Goal: Task Accomplishment & Management: Manage account settings

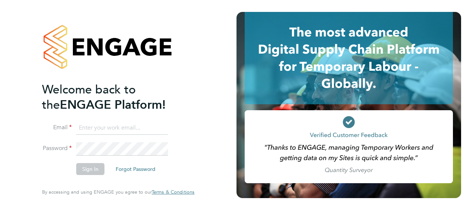
click at [97, 126] on input at bounding box center [122, 127] width 92 height 13
drag, startPoint x: 169, startPoint y: 129, endPoint x: 57, endPoint y: 129, distance: 111.7
click at [57, 129] on li "Email nicholasbarriecole@gmail.com" at bounding box center [114, 131] width 145 height 21
click at [179, 134] on li "Email nicholasbarriecole@gmail.com" at bounding box center [114, 131] width 145 height 21
click at [161, 130] on input "nicholasbarriecole@gmail.com" at bounding box center [122, 127] width 92 height 13
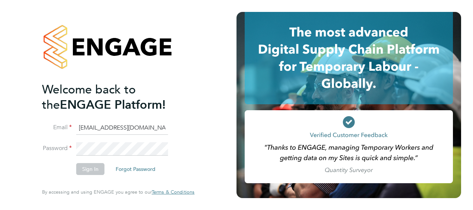
click at [163, 129] on input "nicholasbarriecole@gmail.com" at bounding box center [122, 127] width 92 height 13
type input "n"
type input "nicholas.cole@vistry.co.uk"
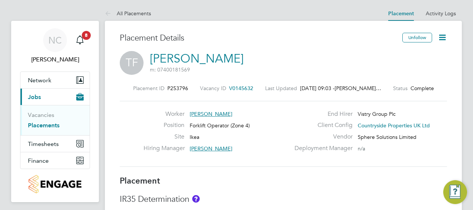
drag, startPoint x: 49, startPoint y: 124, endPoint x: 53, endPoint y: 127, distance: 5.5
click at [49, 123] on link "Placements" at bounding box center [44, 125] width 32 height 7
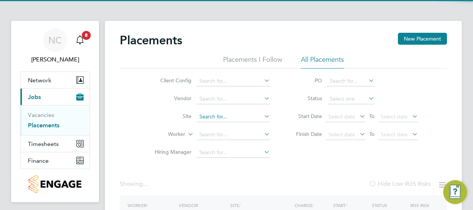
click at [218, 112] on input at bounding box center [233, 117] width 73 height 10
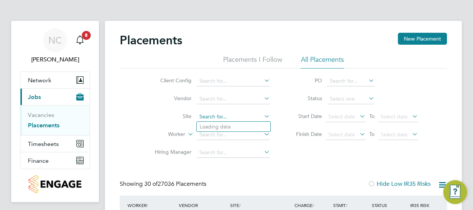
scroll to position [4, 4]
type input "Ikea"
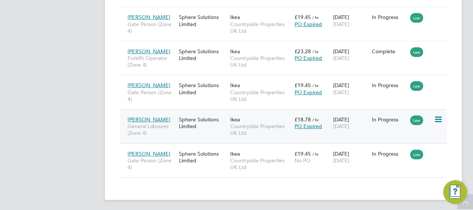
click at [183, 120] on div "Sphere Solutions Limited" at bounding box center [202, 122] width 51 height 21
click at [189, 156] on div "Sphere Solutions Limited" at bounding box center [202, 157] width 51 height 21
click at [194, 125] on div "Sphere Solutions Limited" at bounding box center [202, 122] width 51 height 21
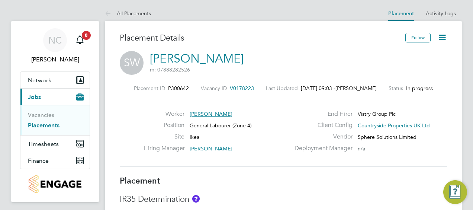
click at [441, 37] on icon at bounding box center [442, 37] width 9 height 9
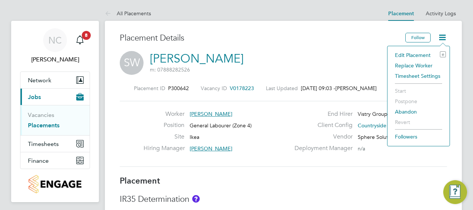
click at [422, 55] on li "Edit Placement e" at bounding box center [419, 55] width 55 height 10
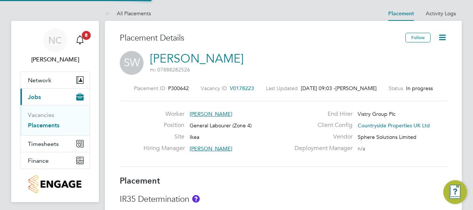
type input "[PERSON_NAME]"
type input "John Bargewell"
type input "[DATE]"
type input "07:30"
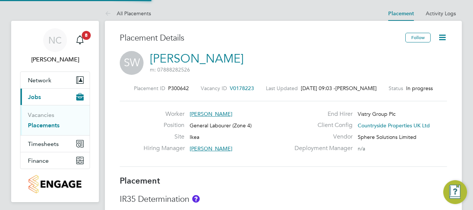
type input "16:30"
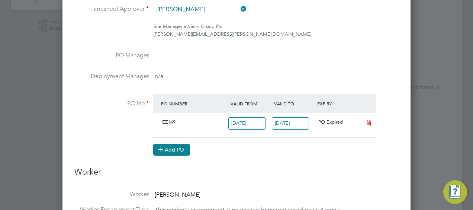
click at [171, 147] on button "Add PO" at bounding box center [171, 150] width 37 height 12
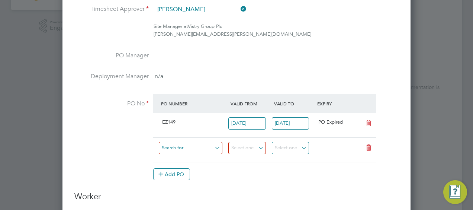
click at [179, 146] on input at bounding box center [191, 148] width 64 height 12
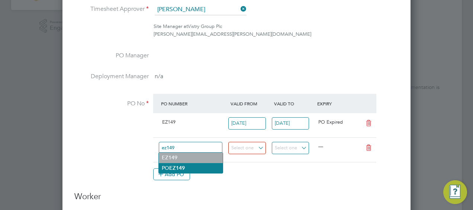
type input "ez149"
click at [180, 168] on b "EZ149" at bounding box center [177, 168] width 16 height 6
type input "23 Oct 2024"
type input "25 Oct 2024"
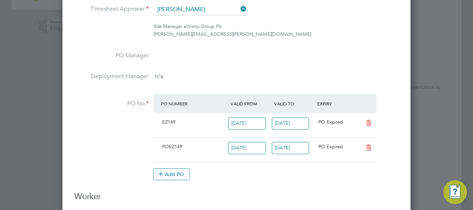
click at [173, 146] on span "POEZ149" at bounding box center [172, 146] width 20 height 6
click at [167, 146] on span "POEZ149" at bounding box center [172, 146] width 20 height 6
click at [365, 147] on icon at bounding box center [368, 148] width 9 height 6
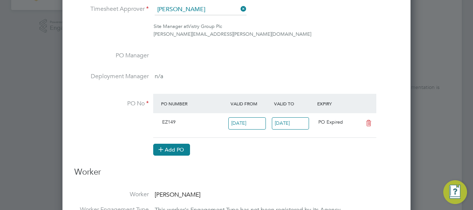
click at [166, 151] on button "Add PO" at bounding box center [171, 150] width 37 height 12
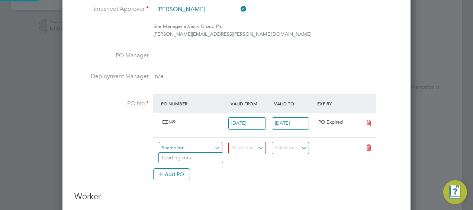
click at [183, 147] on input at bounding box center [191, 148] width 64 height 12
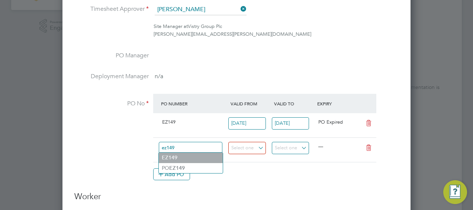
type input "ez149"
click at [178, 159] on ul "EZ149 PO EZ149 Use "EZ149"" at bounding box center [191, 162] width 65 height 21
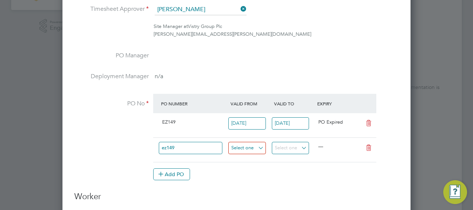
click at [261, 147] on input at bounding box center [248, 148] width 38 height 12
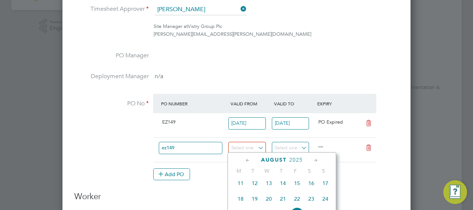
click at [244, 204] on span "18" at bounding box center [241, 199] width 14 height 14
type input "18 Aug 2025"
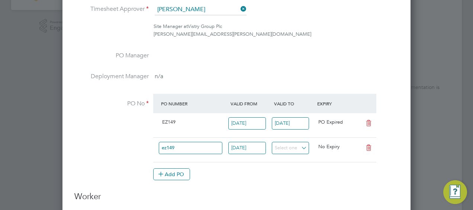
click at [265, 182] on li "PO No PO Number Valid From Valid To Expiry EZ149 02 Sep 2024 17 Aug 2025 PO Exp…" at bounding box center [236, 141] width 325 height 94
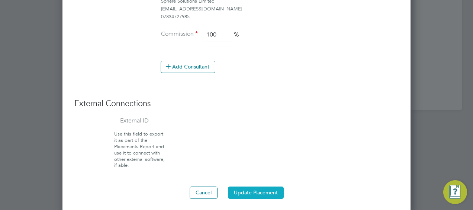
click at [244, 187] on button "Update Placement" at bounding box center [256, 192] width 56 height 12
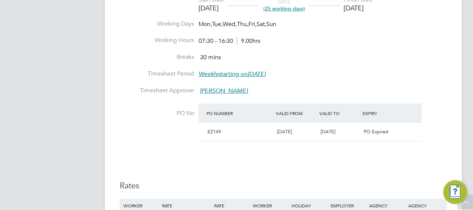
scroll to position [447, 0]
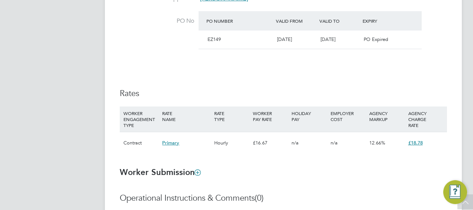
click at [339, 63] on div "Details Start Date 07 Aug 2025 DAYS (25 working days) Finish Date 31 Aug 2025 W…" at bounding box center [284, 20] width 328 height 281
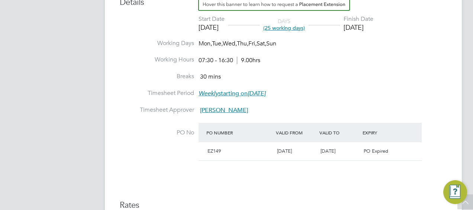
scroll to position [372, 0]
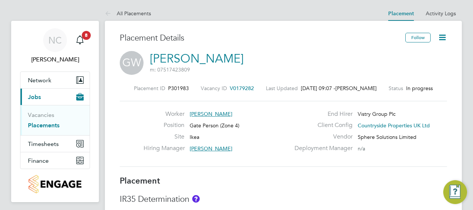
click at [447, 39] on icon at bounding box center [442, 37] width 9 height 9
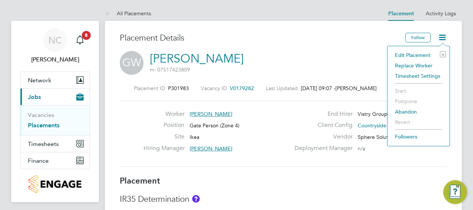
click at [409, 56] on li "Edit Placement e" at bounding box center [419, 55] width 55 height 10
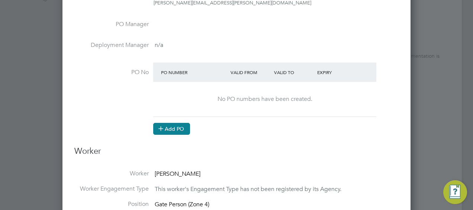
click at [173, 124] on button "Add PO" at bounding box center [171, 129] width 37 height 12
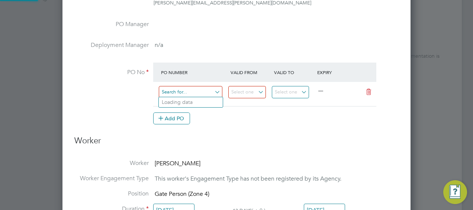
click at [220, 89] on input at bounding box center [191, 92] width 64 height 12
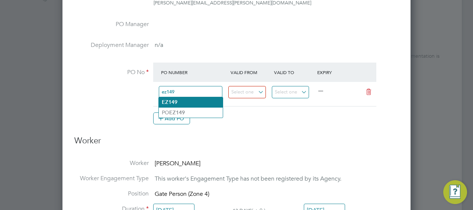
type input "ez149"
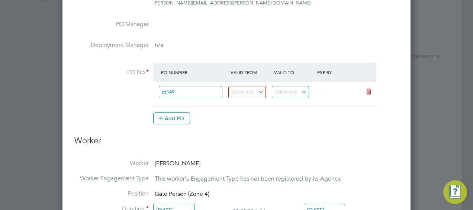
click at [168, 101] on b "EZ149" at bounding box center [170, 102] width 16 height 6
type input "[DATE]"
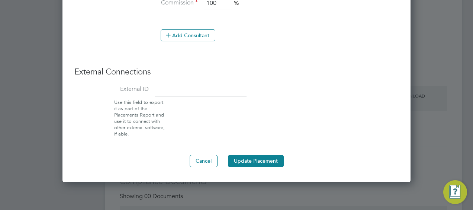
click at [249, 156] on button "Update Placement" at bounding box center [256, 161] width 56 height 12
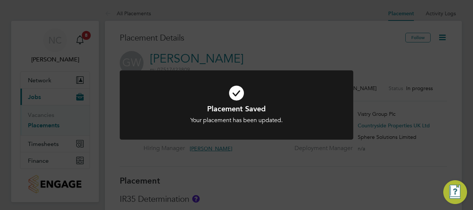
click at [278, 36] on div "Placement Saved Your placement has been updated. Cancel Okay" at bounding box center [236, 105] width 473 height 210
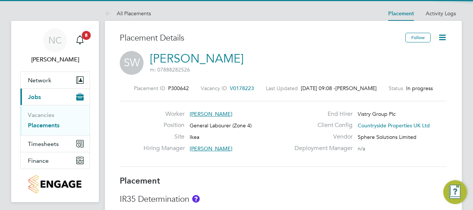
click at [440, 37] on icon at bounding box center [442, 37] width 9 height 9
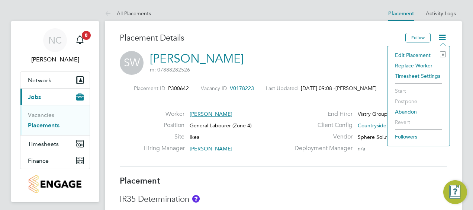
click at [409, 55] on li "Edit Placement e" at bounding box center [419, 55] width 55 height 10
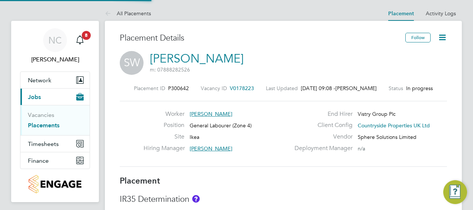
type input "[PERSON_NAME]"
type input "[DATE]"
type input "07:30"
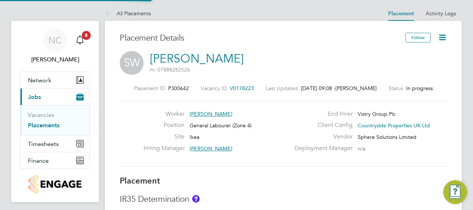
type input "16:30"
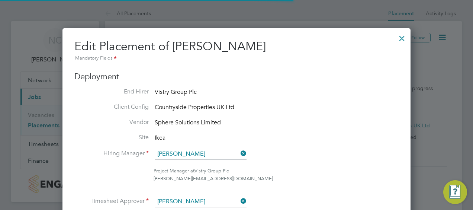
scroll to position [4, 4]
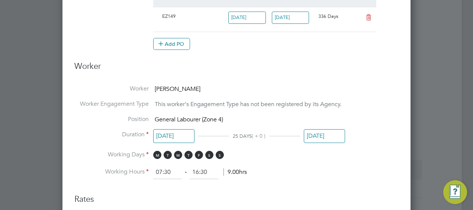
click at [317, 132] on input "[DATE]" at bounding box center [324, 136] width 41 height 14
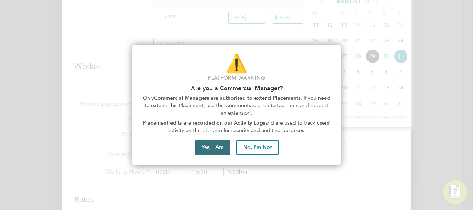
click at [219, 149] on button "Yes, I Am" at bounding box center [212, 147] width 35 height 15
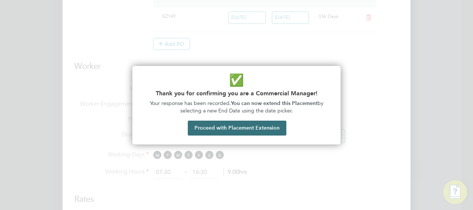
click at [266, 125] on button "Proceed with Placement Extension" at bounding box center [237, 128] width 99 height 15
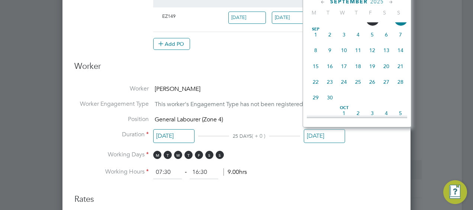
click at [334, 105] on span "30" at bounding box center [330, 97] width 14 height 14
type input "[DATE]"
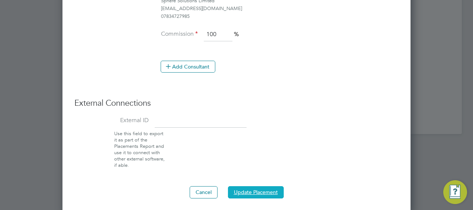
click at [270, 189] on button "Update Placement" at bounding box center [256, 192] width 56 height 12
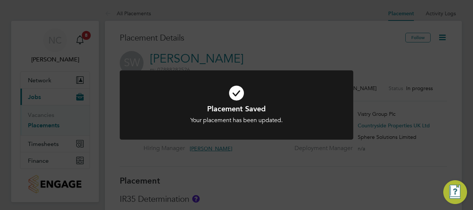
click at [294, 45] on div "Placement Saved Your placement has been updated. Cancel Okay" at bounding box center [236, 105] width 473 height 210
